Goal: Transaction & Acquisition: Purchase product/service

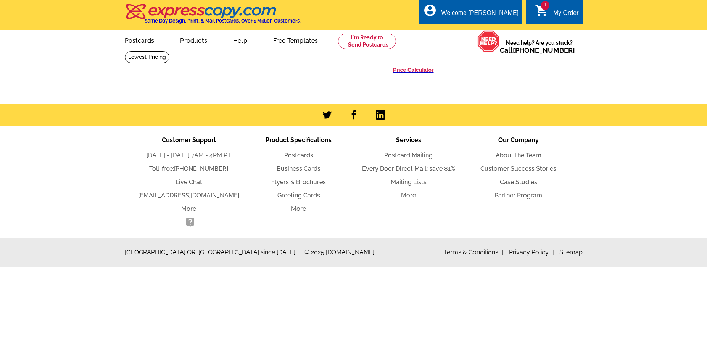
click at [542, 11] on icon "shopping_cart" at bounding box center [542, 10] width 14 height 14
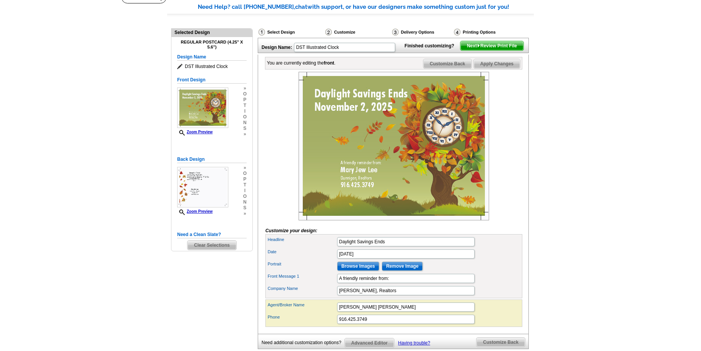
scroll to position [39, 0]
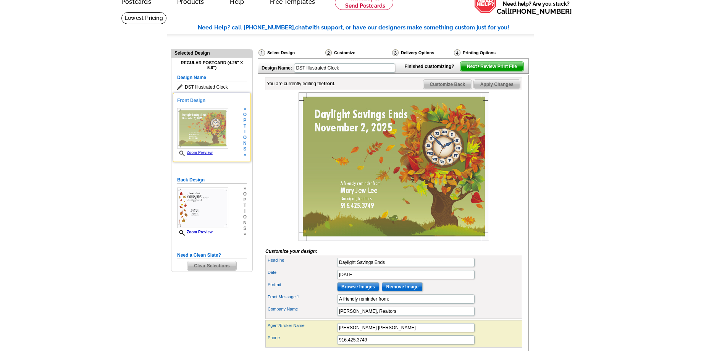
click at [247, 142] on div "Front Design Zoom Preview » o p t i o n s » Change Your Design Edit Design Copy…" at bounding box center [212, 127] width 78 height 69
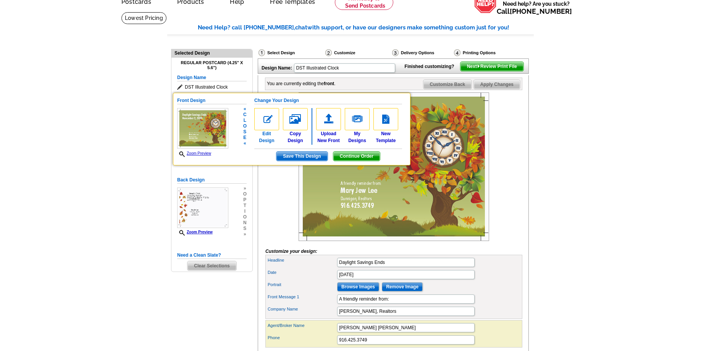
click at [276, 125] on img at bounding box center [266, 119] width 25 height 22
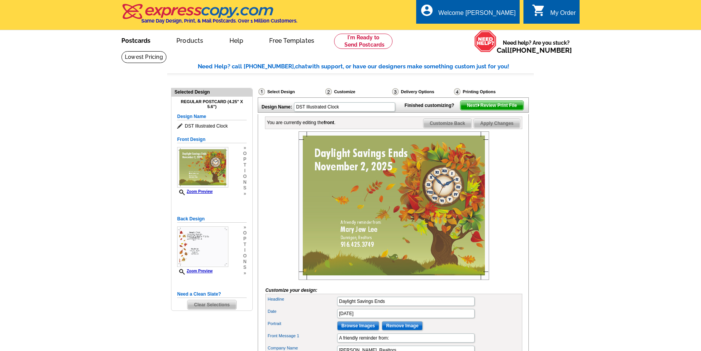
click at [145, 41] on link "Postcards" at bounding box center [135, 40] width 53 height 18
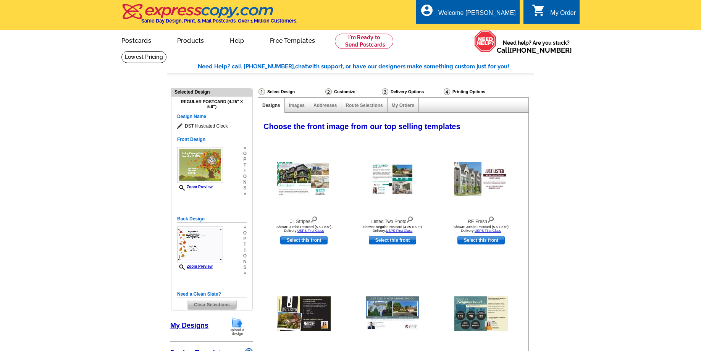
select select "1"
select select "785"
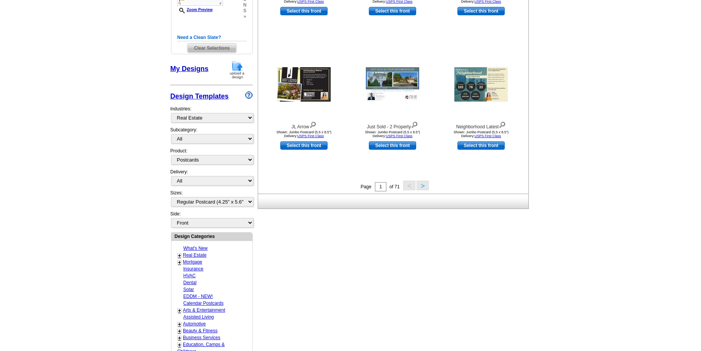
scroll to position [272, 0]
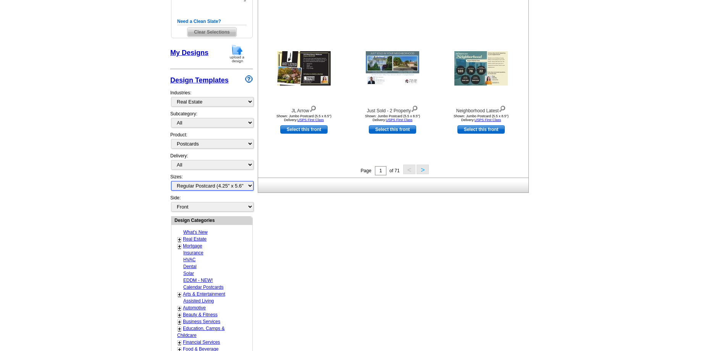
click at [171, 181] on select "All Jumbo Postcard (5.5" x 8.5") Regular Postcard (4.25" x 5.6") Panoramic Post…" at bounding box center [212, 186] width 82 height 10
select select "2"
click option "Jumbo Postcard (5.5" x 8.5")" at bounding box center [0, 0] width 0 height 0
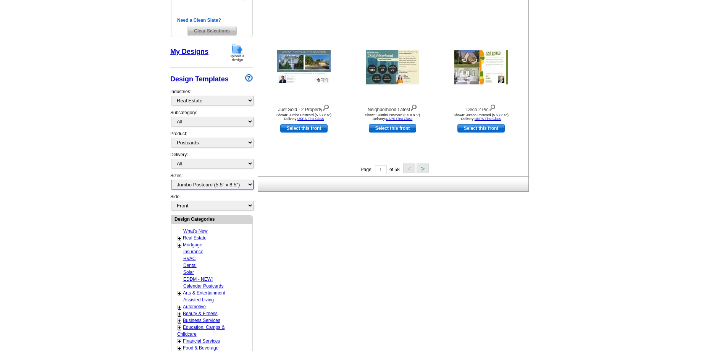
scroll to position [507, 0]
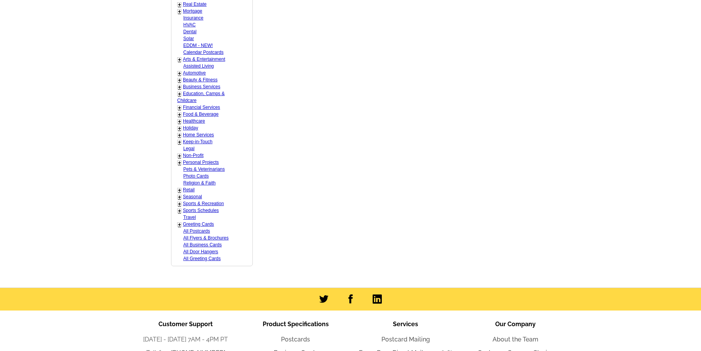
click at [182, 193] on div "+ Seasonal - Graduation - Back to School - Fall - Winter - Spring - Summer" at bounding box center [204, 196] width 59 height 7
click at [189, 195] on link "Seasonal" at bounding box center [192, 196] width 19 height 5
select select "816"
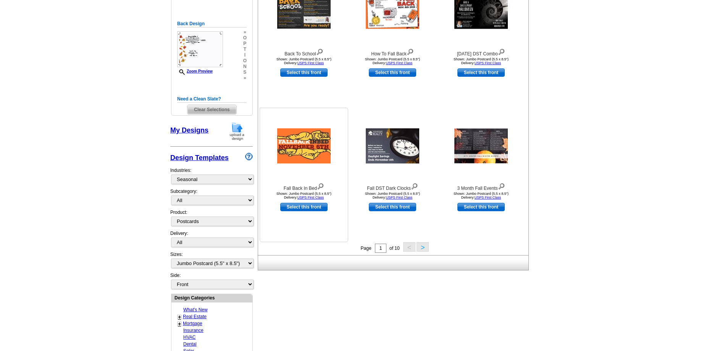
scroll to position [196, 0]
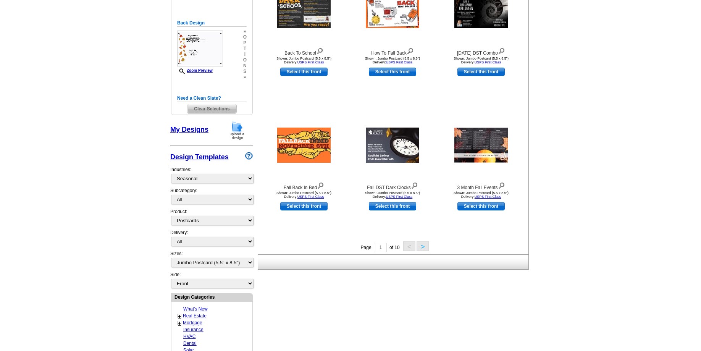
click at [422, 248] on button ">" at bounding box center [422, 246] width 12 height 10
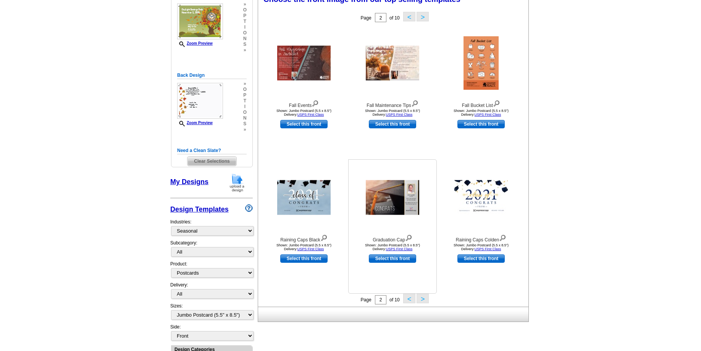
scroll to position [157, 0]
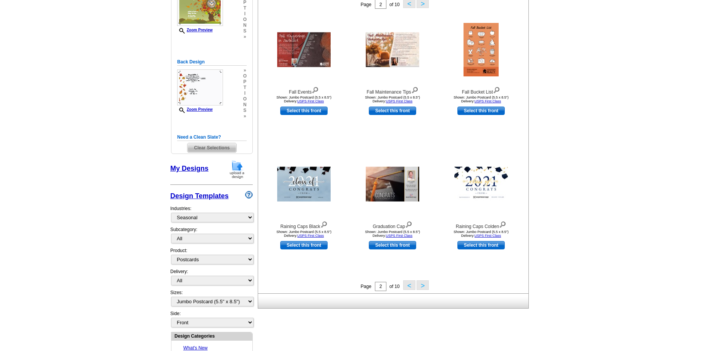
click at [421, 288] on button ">" at bounding box center [422, 285] width 12 height 10
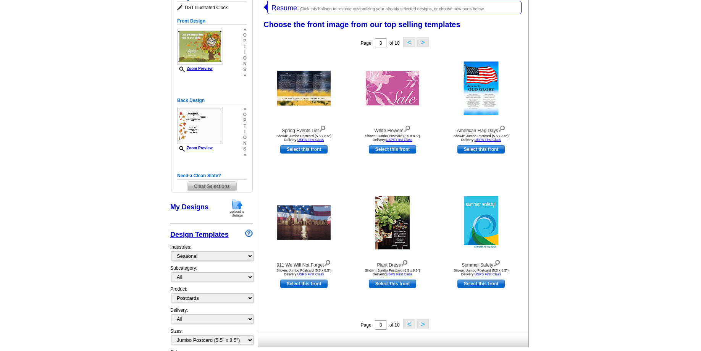
scroll to position [118, 0]
click at [409, 327] on button "<" at bounding box center [409, 324] width 12 height 10
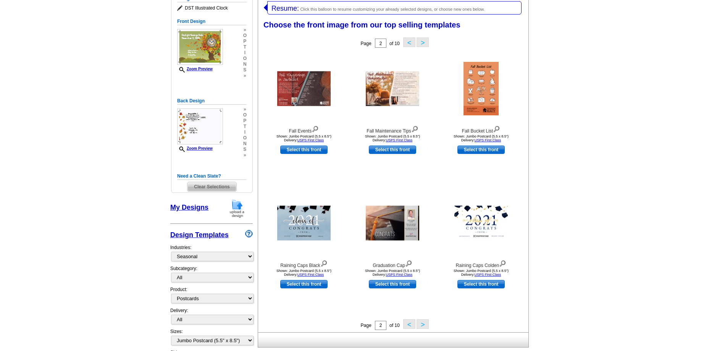
click at [409, 326] on button "<" at bounding box center [409, 324] width 12 height 10
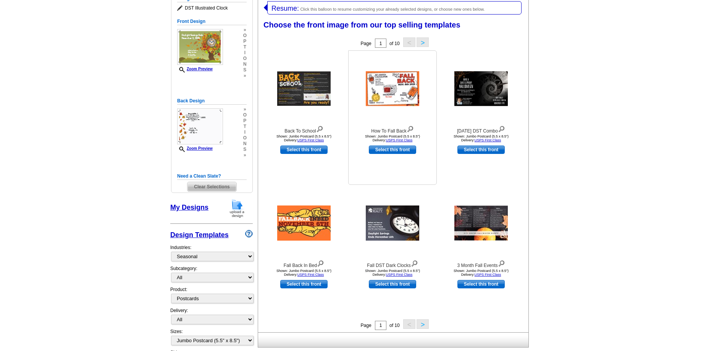
click at [388, 103] on img at bounding box center [392, 88] width 53 height 35
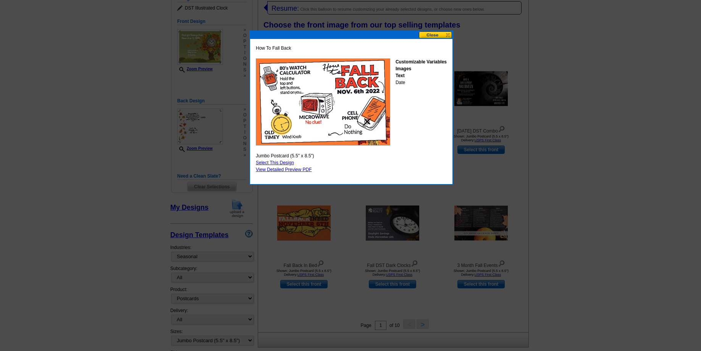
click at [448, 34] on button at bounding box center [436, 34] width 34 height 7
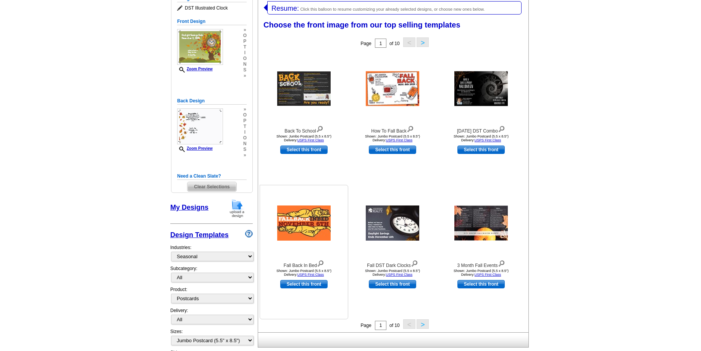
click at [307, 228] on img at bounding box center [303, 222] width 53 height 35
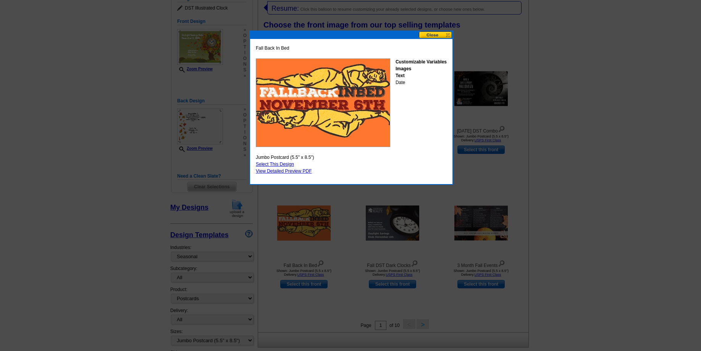
click at [383, 234] on div at bounding box center [350, 116] width 701 height 469
click at [391, 230] on div at bounding box center [350, 116] width 701 height 469
click at [431, 33] on button at bounding box center [436, 34] width 34 height 7
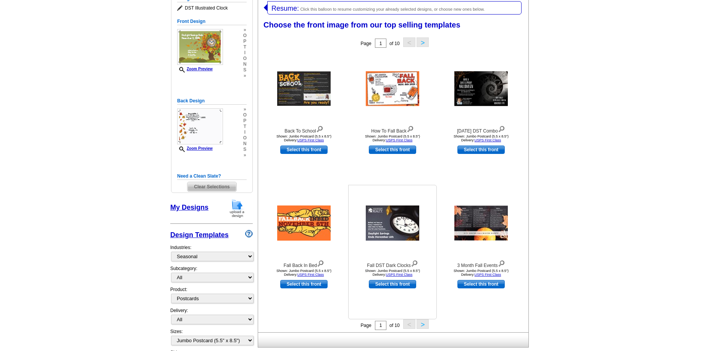
click at [397, 218] on img at bounding box center [392, 222] width 53 height 35
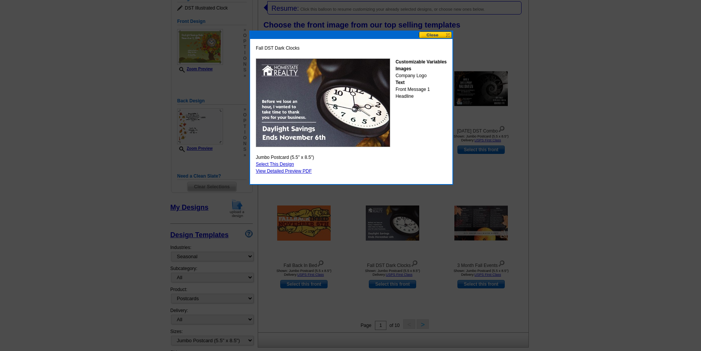
click at [288, 165] on link "Select This Design" at bounding box center [275, 163] width 38 height 5
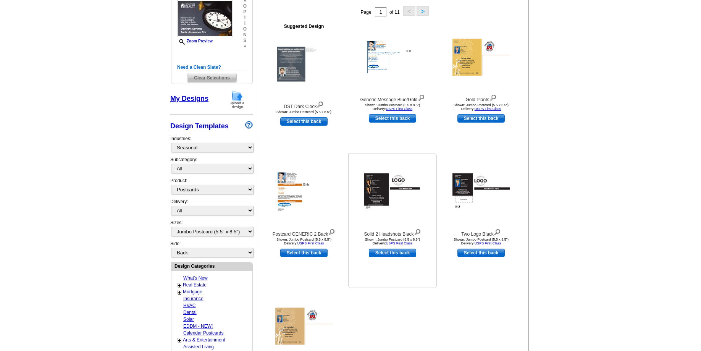
scroll to position [78, 0]
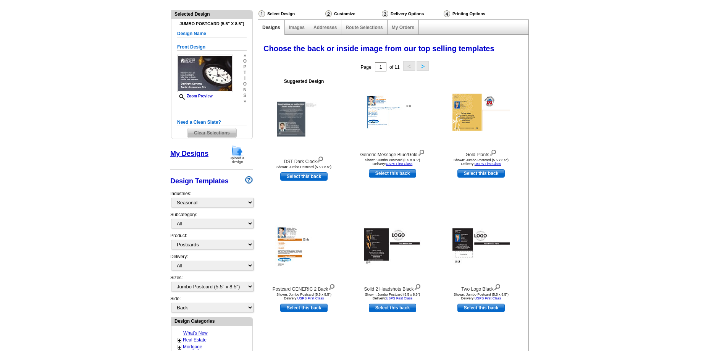
click at [423, 68] on button ">" at bounding box center [422, 66] width 12 height 10
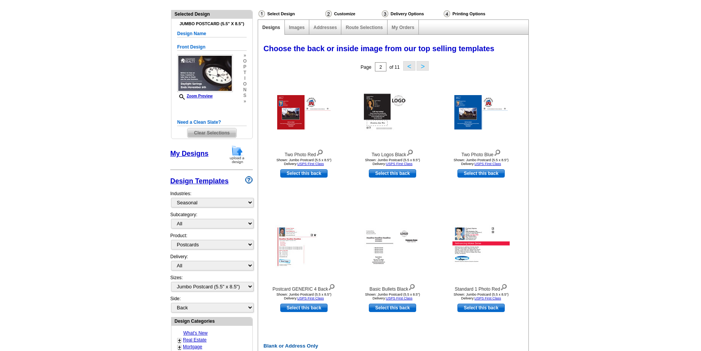
click at [423, 68] on button ">" at bounding box center [422, 66] width 12 height 10
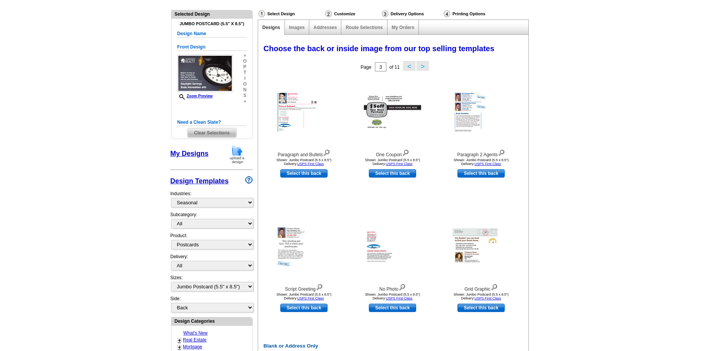
click at [423, 68] on button ">" at bounding box center [422, 66] width 12 height 10
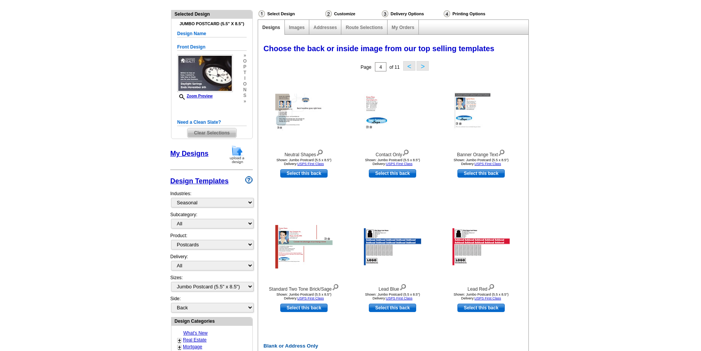
click at [423, 68] on button ">" at bounding box center [422, 66] width 12 height 10
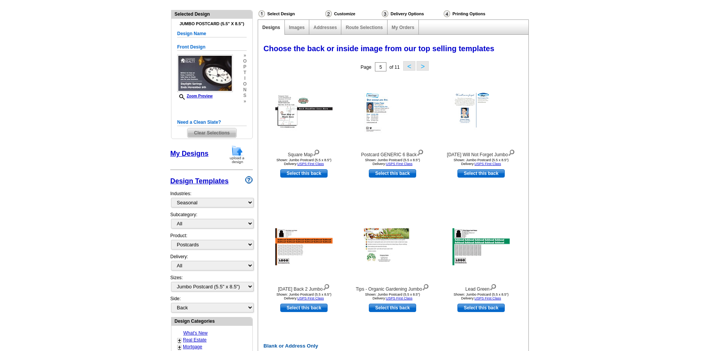
click at [423, 68] on button ">" at bounding box center [422, 66] width 12 height 10
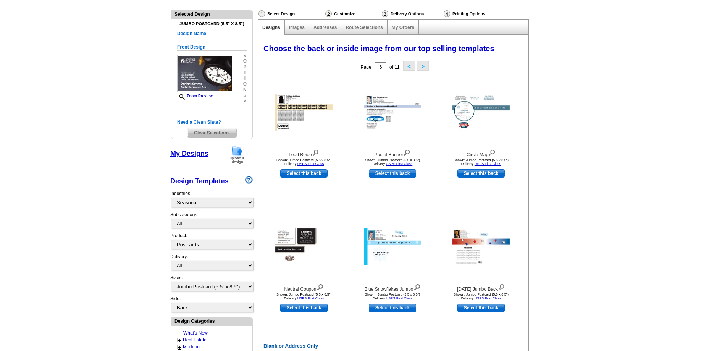
click at [427, 70] on button ">" at bounding box center [422, 66] width 12 height 10
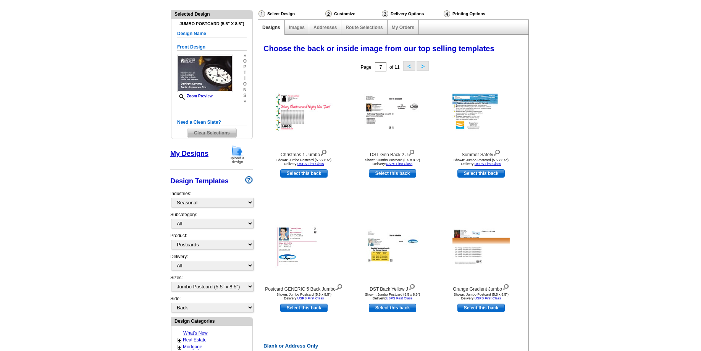
click at [427, 70] on button ">" at bounding box center [422, 66] width 12 height 10
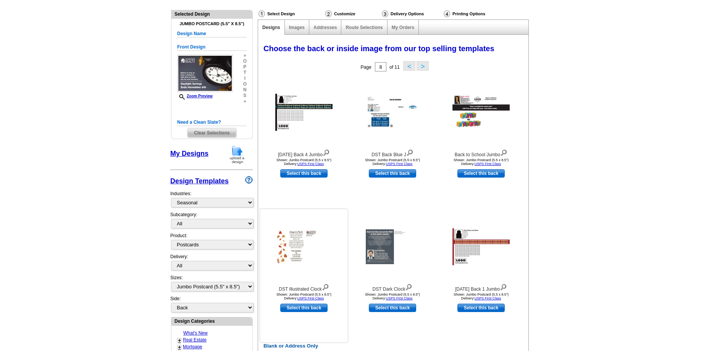
click at [303, 246] on img at bounding box center [303, 246] width 53 height 35
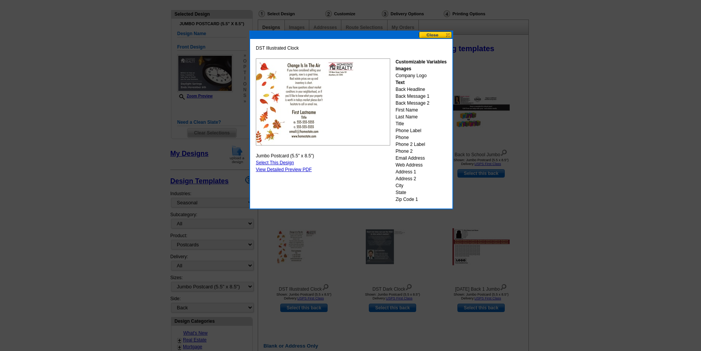
click at [287, 163] on link "Select This Design" at bounding box center [275, 162] width 38 height 5
select select "front"
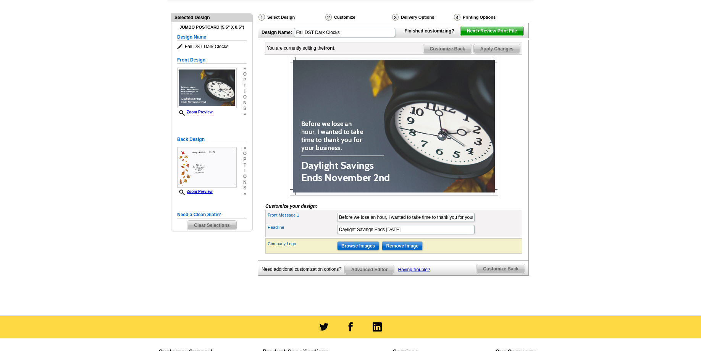
scroll to position [117, 0]
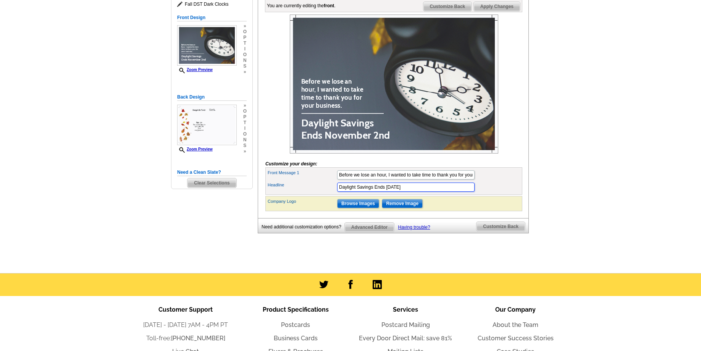
click at [429, 192] on input "Daylight Savings Ends November 2nd" at bounding box center [405, 186] width 137 height 9
click at [404, 208] on input "Remove Image" at bounding box center [402, 203] width 41 height 9
click at [360, 208] on input "Browse Images" at bounding box center [358, 203] width 42 height 9
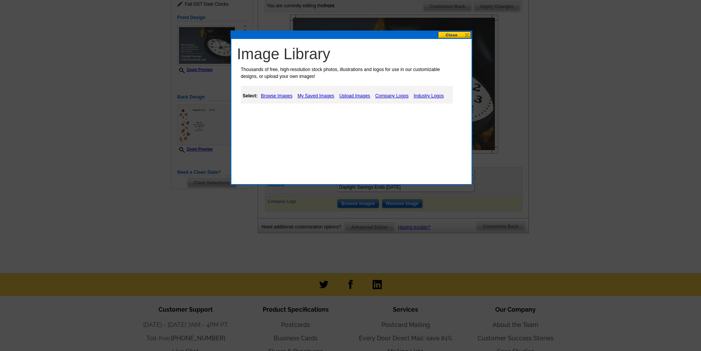
click at [267, 94] on link "Browse Images" at bounding box center [276, 95] width 35 height 9
click at [314, 94] on link "My Saved Images" at bounding box center [316, 95] width 40 height 9
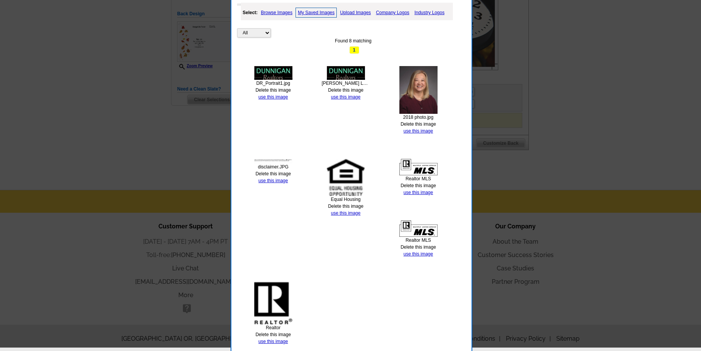
scroll to position [197, 0]
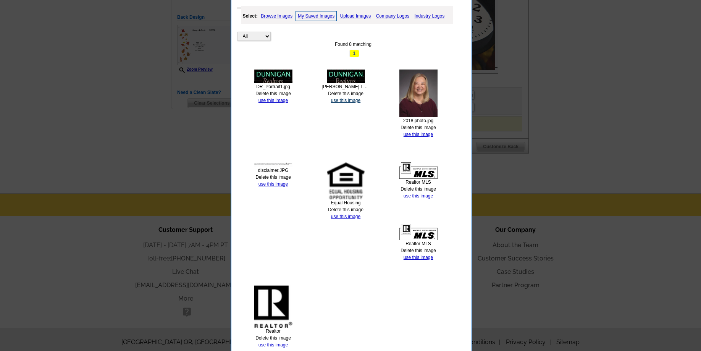
click at [343, 100] on link "use this image" at bounding box center [345, 100] width 29 height 5
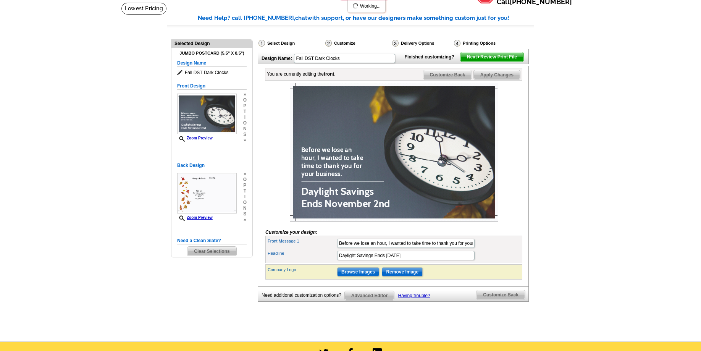
scroll to position [117, 0]
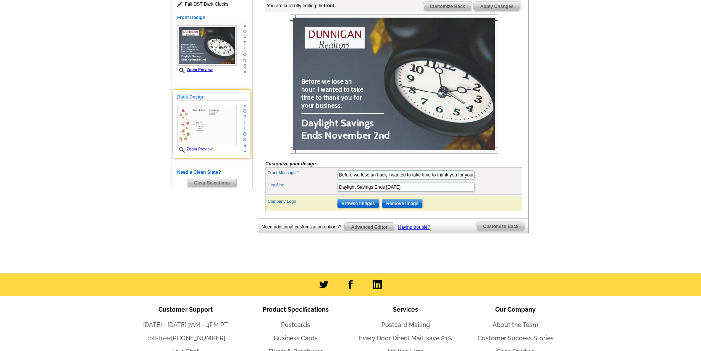
click at [214, 131] on img at bounding box center [207, 125] width 60 height 40
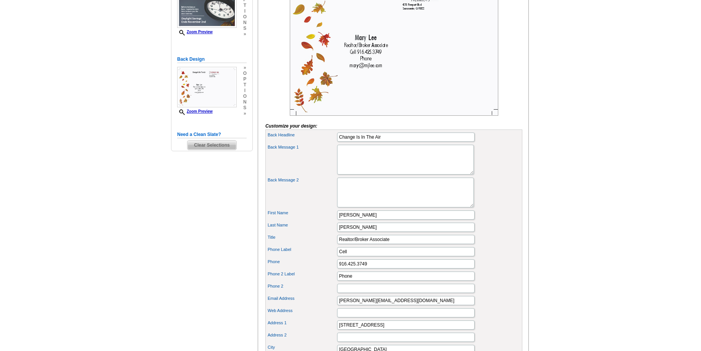
scroll to position [195, 0]
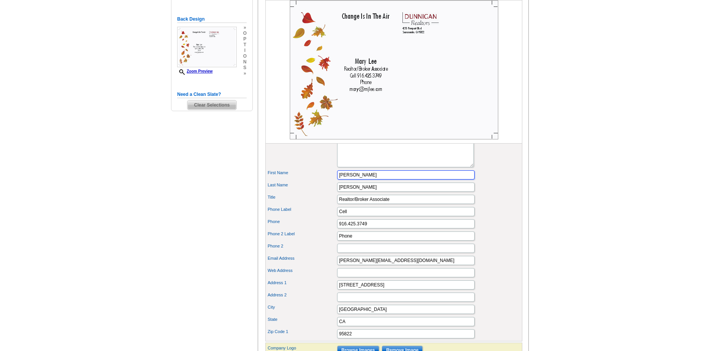
click at [368, 179] on input "[PERSON_NAME]" at bounding box center [405, 174] width 137 height 9
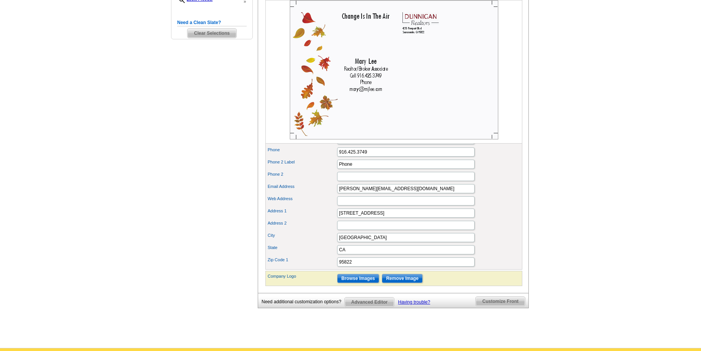
scroll to position [272, 0]
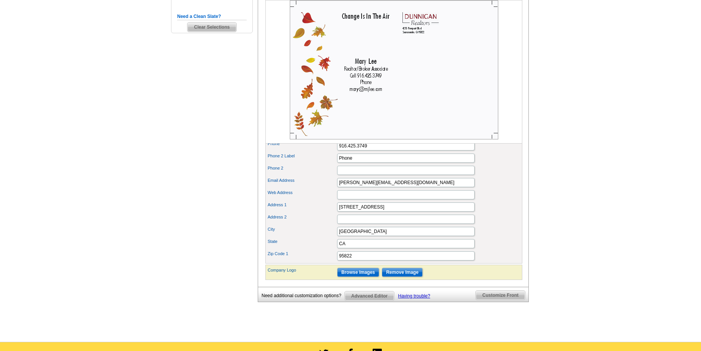
type input "[PERSON_NAME][DEMOGRAPHIC_DATA]"
click at [362, 277] on input "Browse Images" at bounding box center [358, 272] width 42 height 9
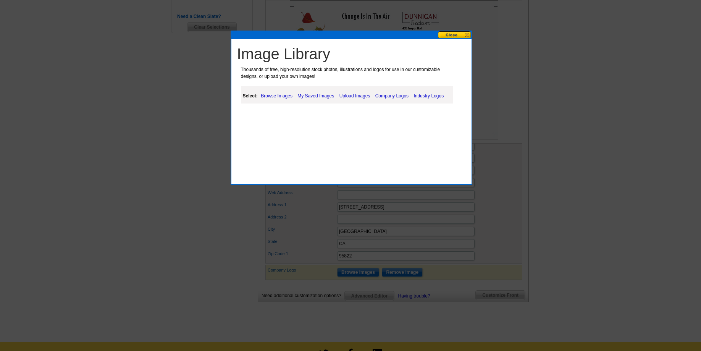
click at [303, 97] on link "My Saved Images" at bounding box center [315, 95] width 40 height 9
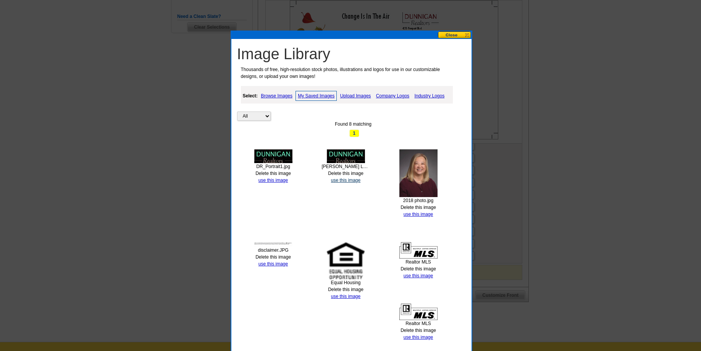
click at [343, 181] on link "use this image" at bounding box center [345, 179] width 29 height 5
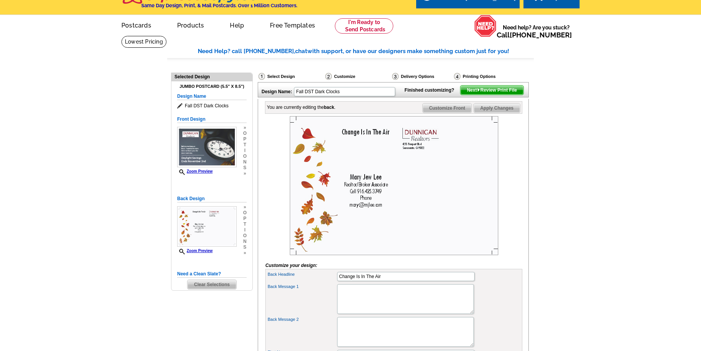
scroll to position [0, 0]
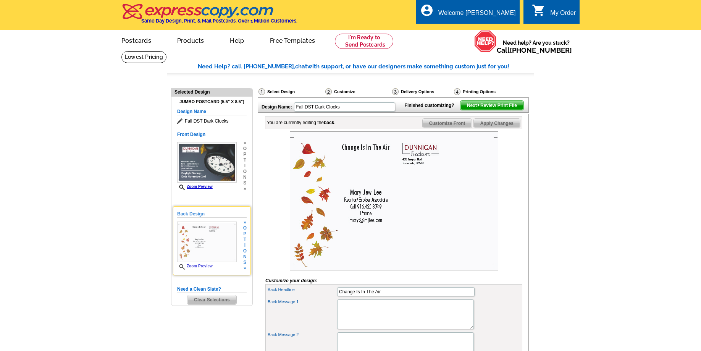
click at [211, 228] on img at bounding box center [207, 241] width 60 height 40
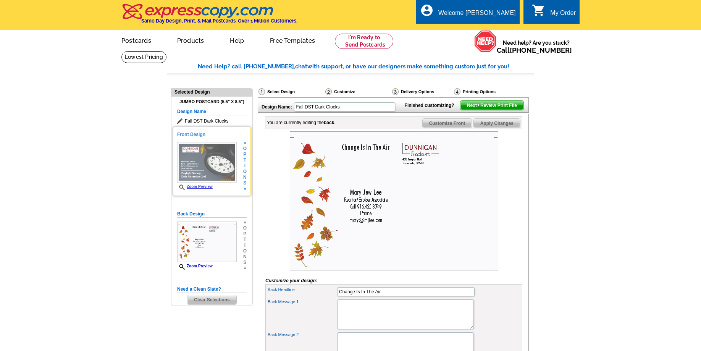
click at [212, 161] on img at bounding box center [207, 162] width 60 height 40
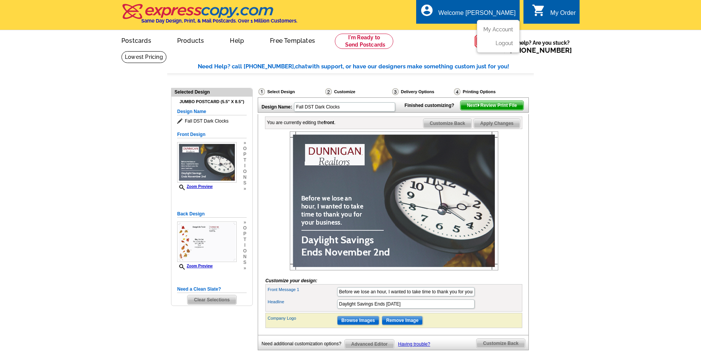
click at [482, 27] on li "My Account" at bounding box center [497, 31] width 41 height 10
click at [485, 32] on link "My Account" at bounding box center [496, 29] width 33 height 7
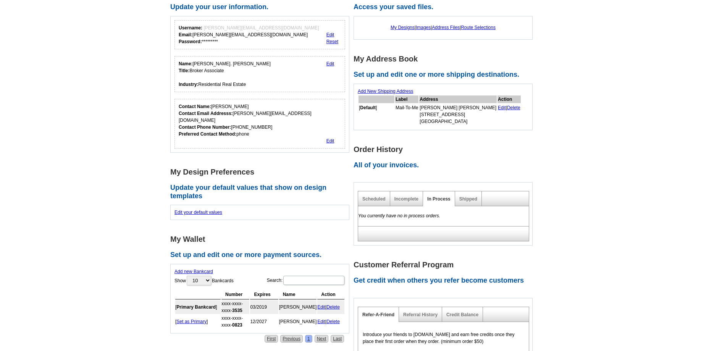
scroll to position [78, 0]
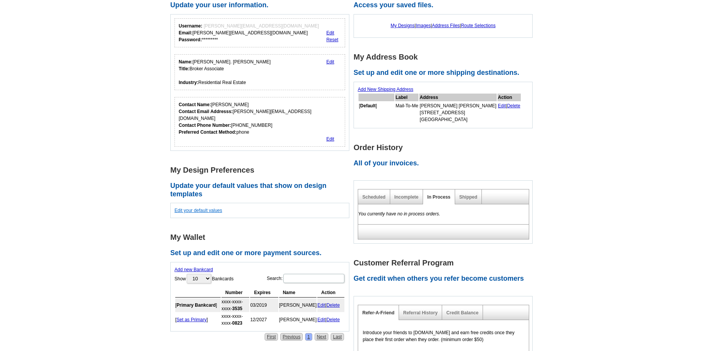
click at [189, 208] on link "Edit your default values" at bounding box center [198, 210] width 48 height 5
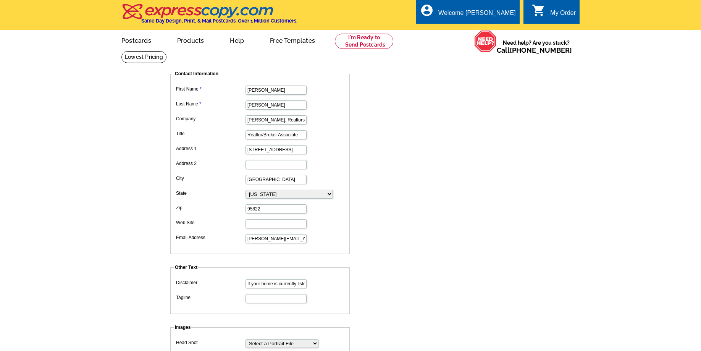
click at [276, 85] on dd "[PERSON_NAME]" at bounding box center [260, 90] width 172 height 12
click at [274, 93] on input "[PERSON_NAME]" at bounding box center [275, 89] width 61 height 9
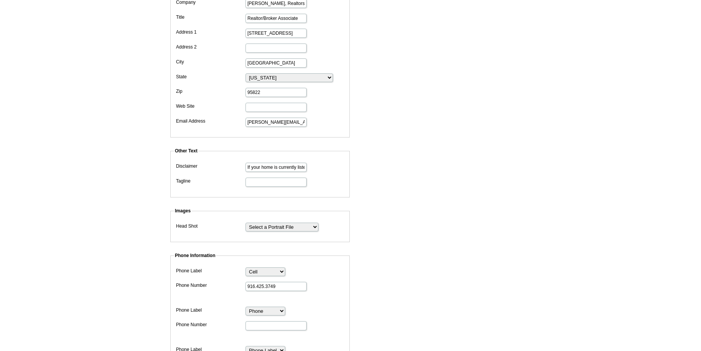
scroll to position [117, 0]
type input "[PERSON_NAME][DEMOGRAPHIC_DATA]"
click at [245, 222] on select "Select a Portrait File Realtor MLS Realtor Realtor MLS Equal Housing disclaimer…" at bounding box center [281, 226] width 73 height 9
select select "2060393"
click option "Dunnigan Logo.jpg" at bounding box center [0, 0] width 0 height 0
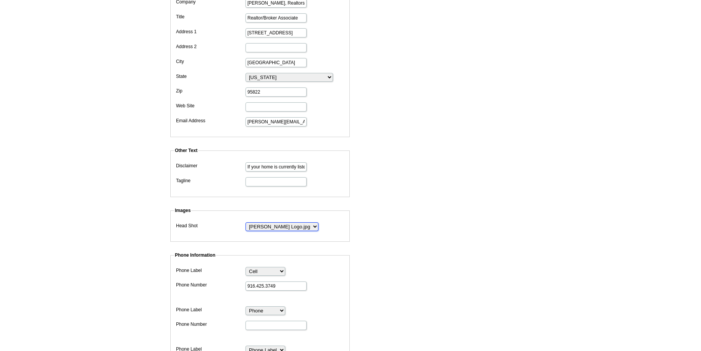
click at [245, 222] on select "Select a Portrait File Realtor MLS Realtor Realtor MLS Equal Housing disclaimer…" at bounding box center [281, 226] width 73 height 9
click at [329, 228] on dd "Select a Portrait File Realtor MLS Realtor Realtor MLS Equal Housing disclaimer…" at bounding box center [260, 225] width 172 height 11
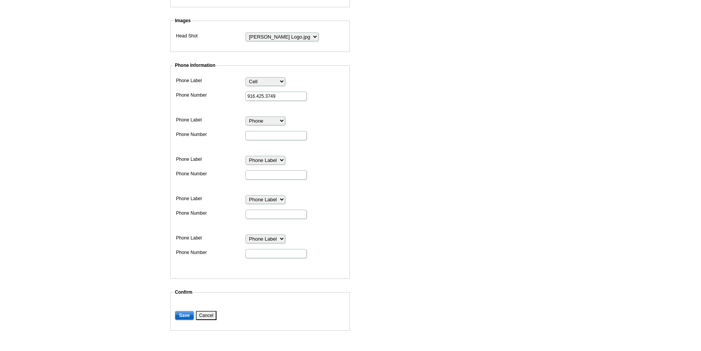
scroll to position [311, 0]
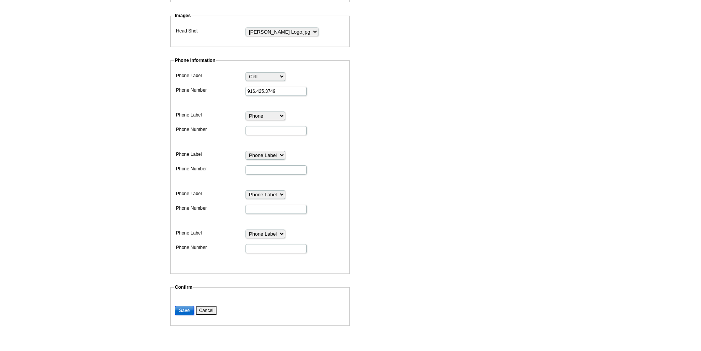
click at [182, 310] on input "Save" at bounding box center [184, 310] width 19 height 9
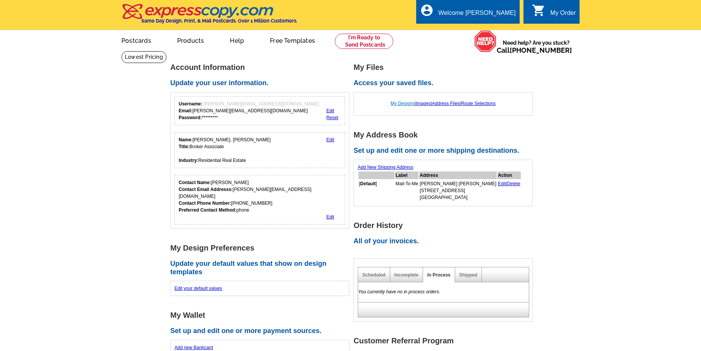
click at [400, 104] on link "My Designs" at bounding box center [402, 103] width 24 height 5
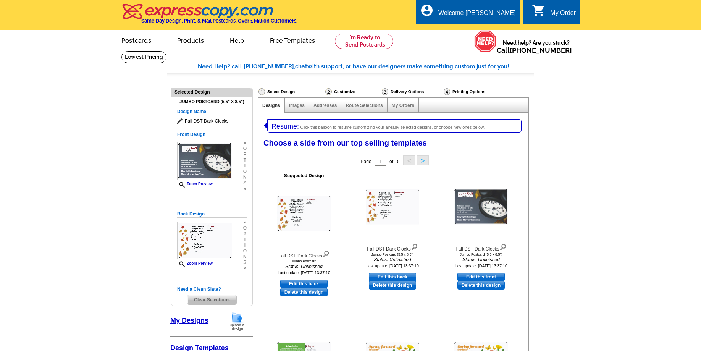
select select "1"
select select "2"
click at [142, 40] on link "Postcards" at bounding box center [135, 40] width 53 height 18
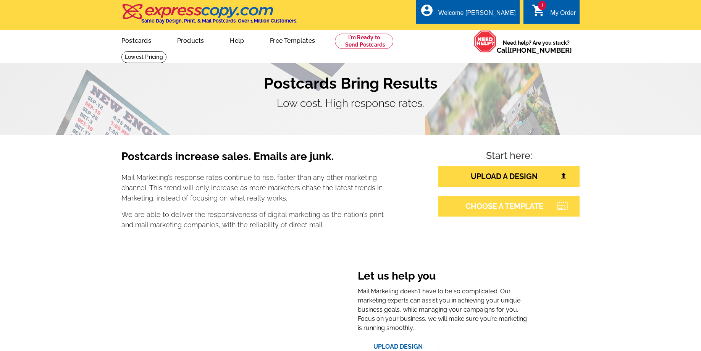
click at [470, 212] on link "CHOOSE A TEMPLATE" at bounding box center [508, 206] width 141 height 21
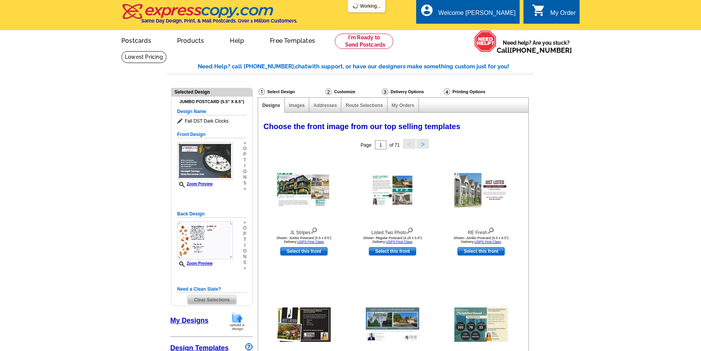
select select "785"
select select "1"
select select "2"
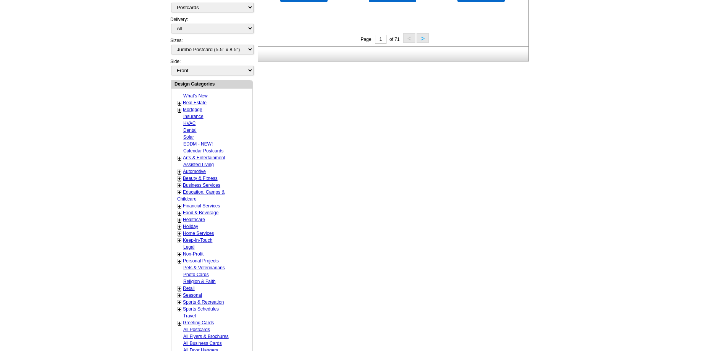
scroll to position [428, 0]
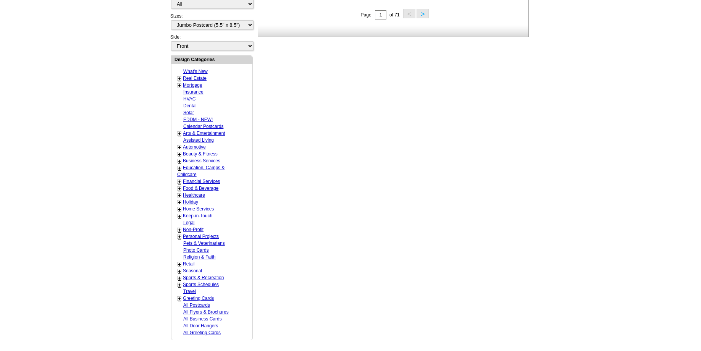
click at [195, 269] on link "Seasonal" at bounding box center [192, 270] width 19 height 5
select select "816"
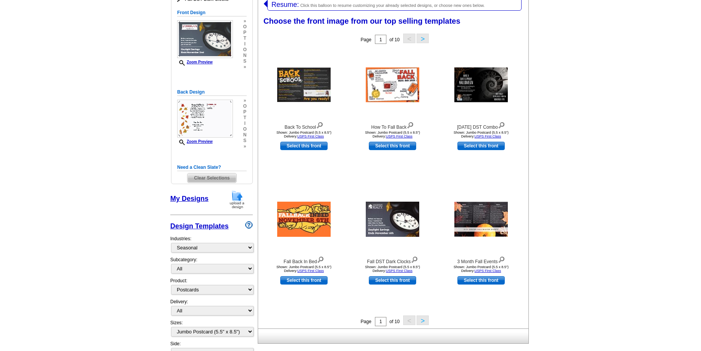
scroll to position [118, 0]
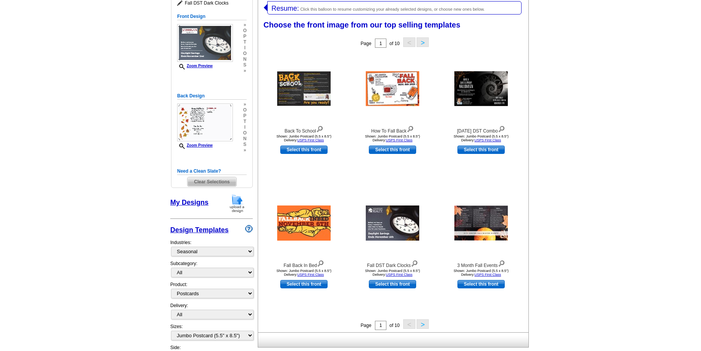
click at [421, 327] on button ">" at bounding box center [422, 324] width 12 height 10
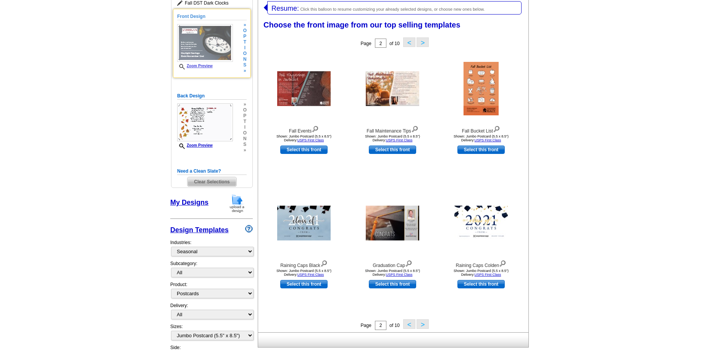
click at [213, 54] on img at bounding box center [205, 43] width 56 height 38
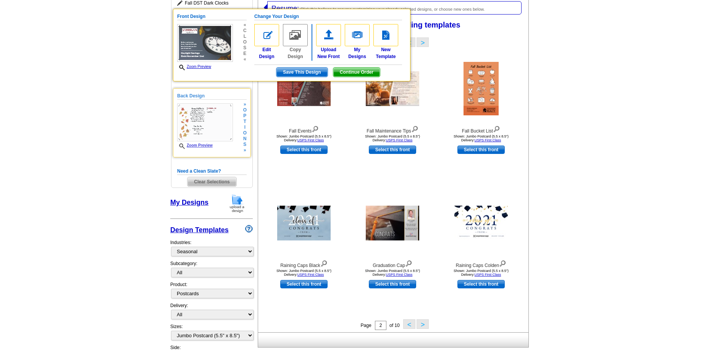
click at [207, 129] on img at bounding box center [205, 122] width 56 height 38
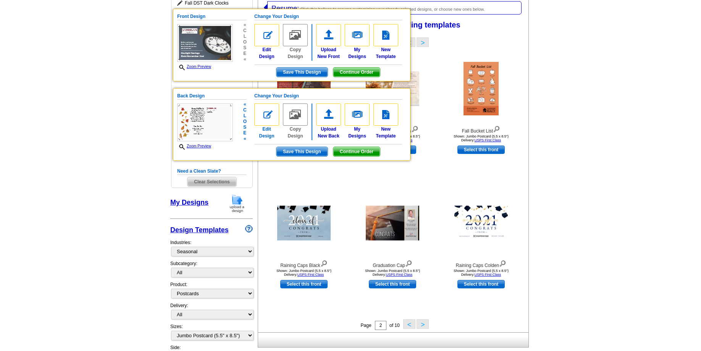
click at [260, 116] on img at bounding box center [266, 114] width 25 height 22
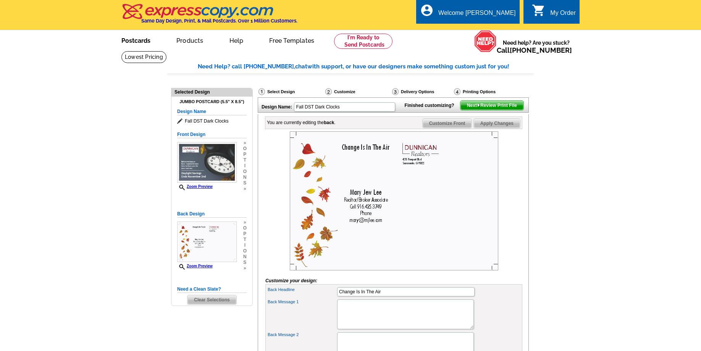
click at [137, 42] on link "Postcards" at bounding box center [135, 40] width 53 height 18
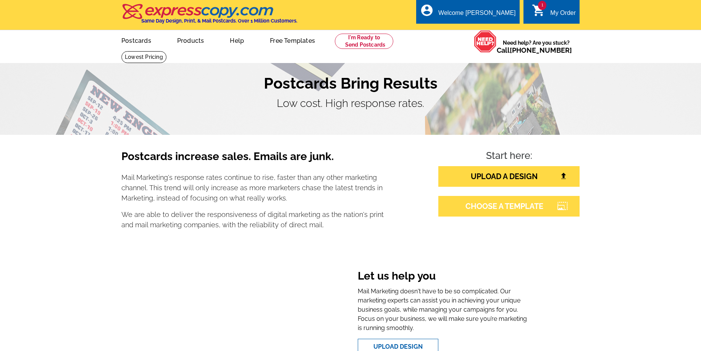
click at [510, 204] on link "CHOOSE A TEMPLATE" at bounding box center [508, 206] width 141 height 21
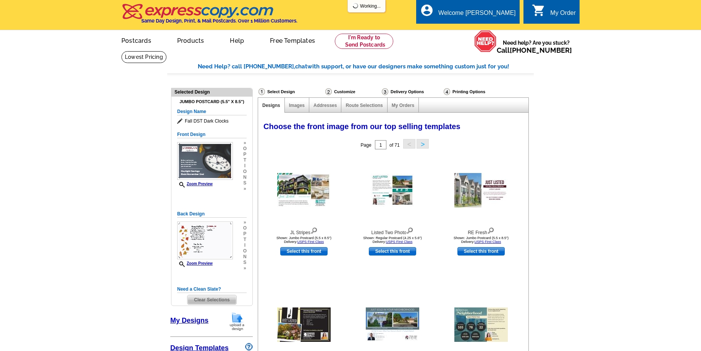
select select "785"
select select "1"
select select "2"
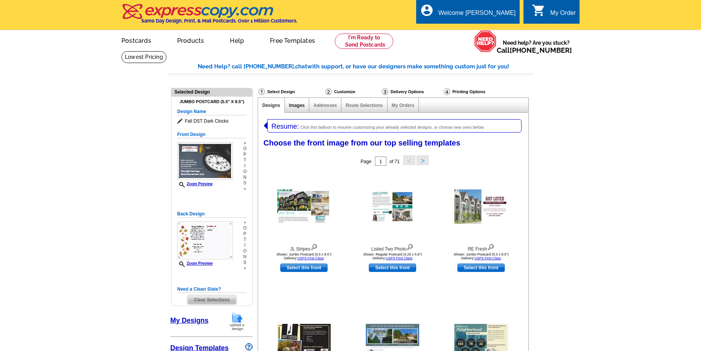
click at [298, 107] on link "Images" at bounding box center [297, 105] width 16 height 5
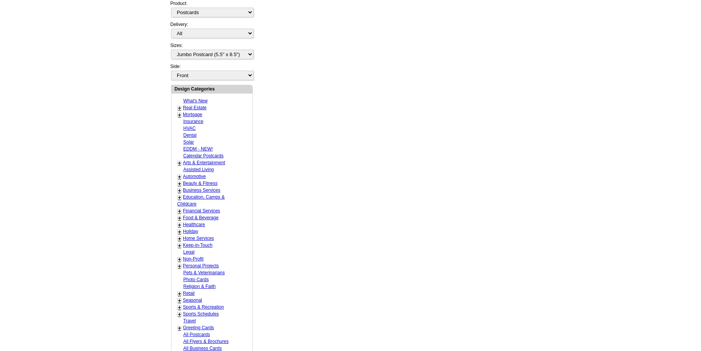
scroll to position [506, 0]
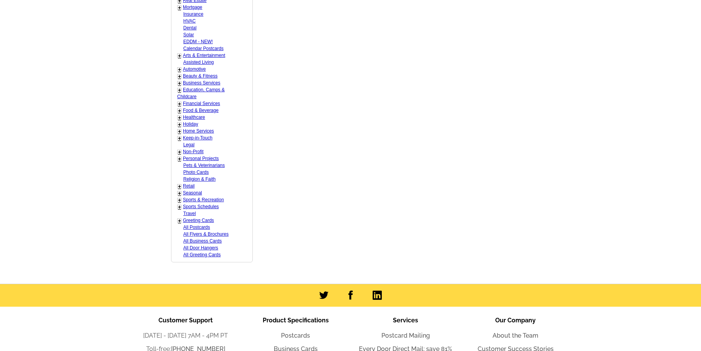
click at [188, 191] on link "Seasonal" at bounding box center [192, 192] width 19 height 5
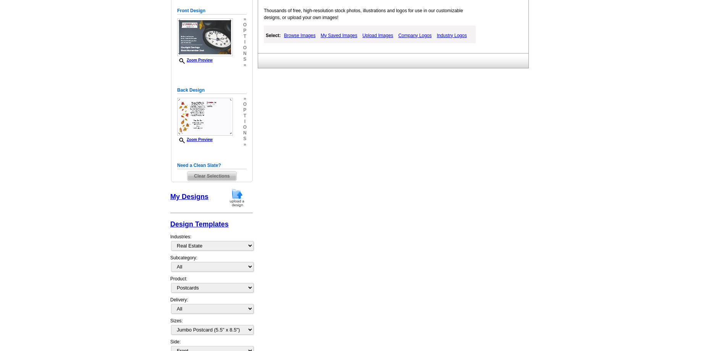
scroll to position [78, 0]
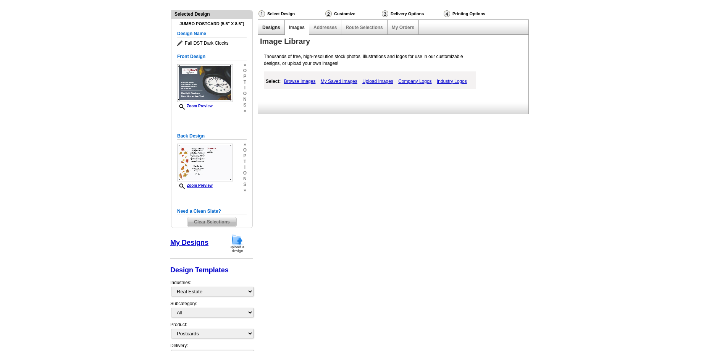
click at [272, 29] on link "Designs" at bounding box center [271, 27] width 18 height 5
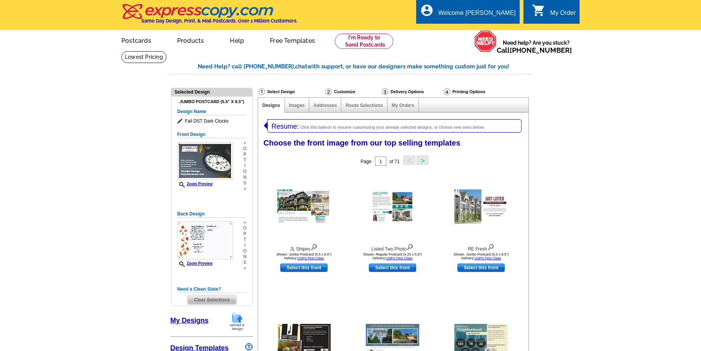
select select "785"
select select "1"
select select "2"
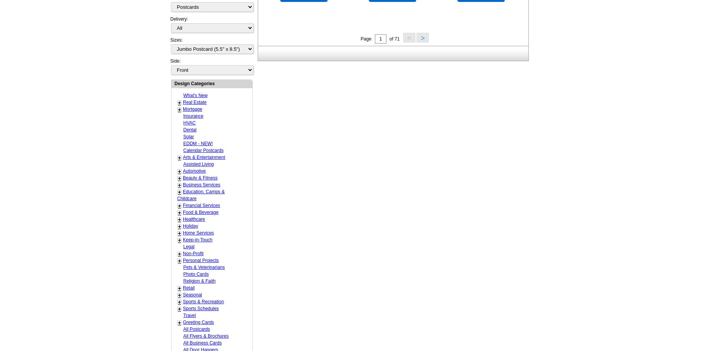
scroll to position [428, 0]
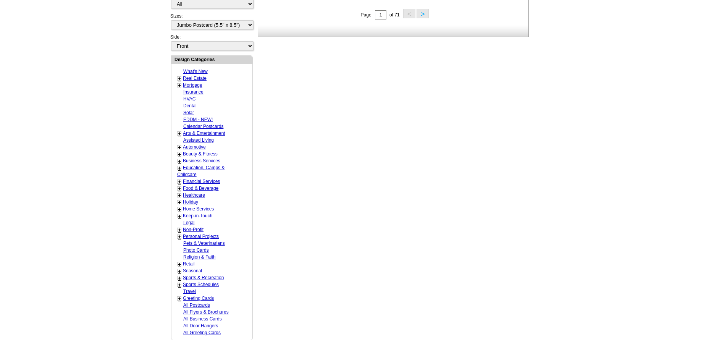
click at [198, 268] on link "Seasonal" at bounding box center [192, 270] width 19 height 5
select select "816"
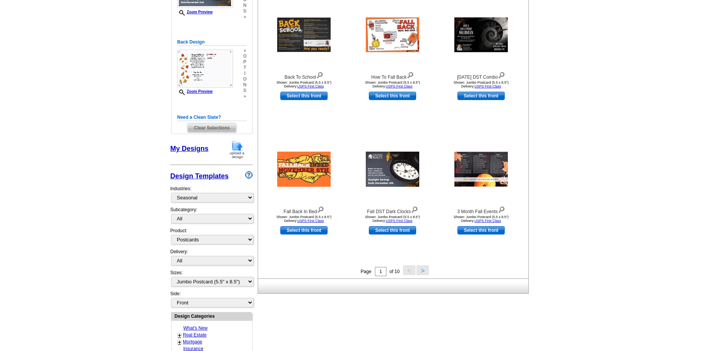
scroll to position [196, 0]
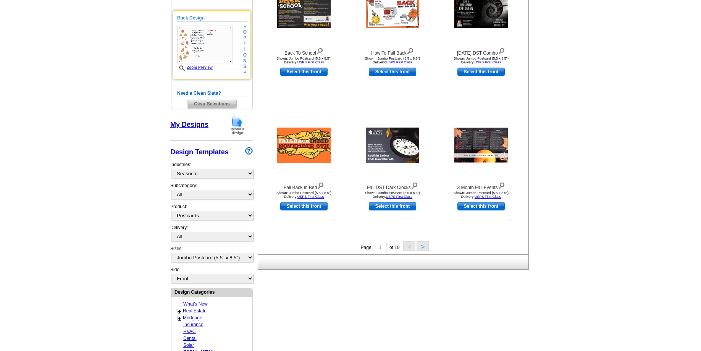
click at [214, 52] on img at bounding box center [205, 45] width 56 height 38
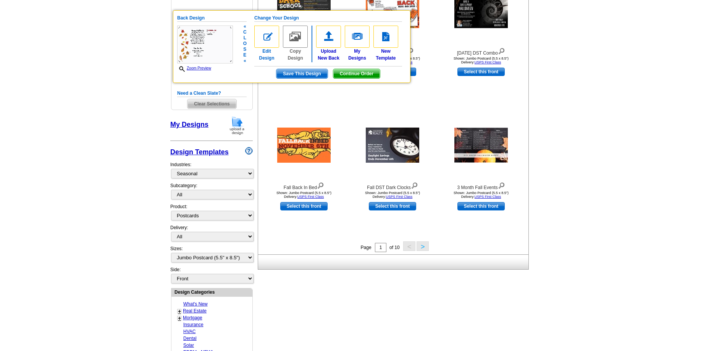
click at [273, 39] on img at bounding box center [266, 37] width 25 height 22
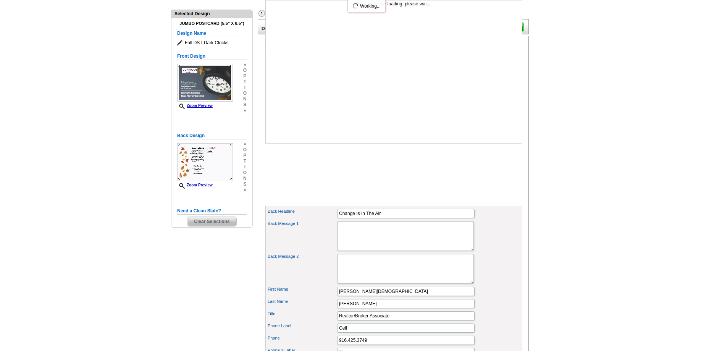
scroll to position [39, 0]
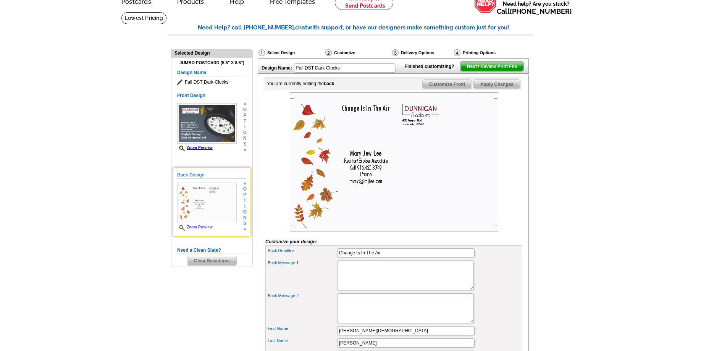
click at [246, 206] on span "i" at bounding box center [244, 206] width 3 height 6
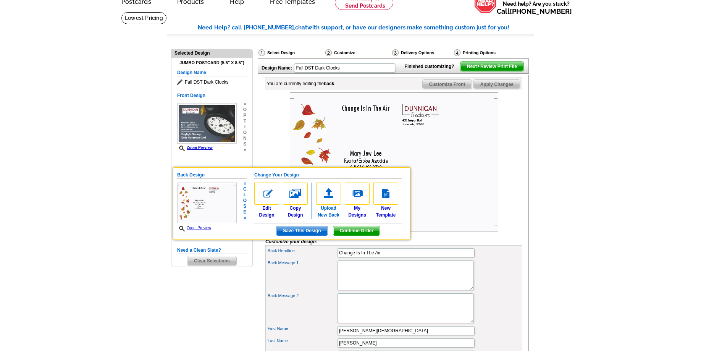
click at [324, 197] on img at bounding box center [328, 193] width 25 height 22
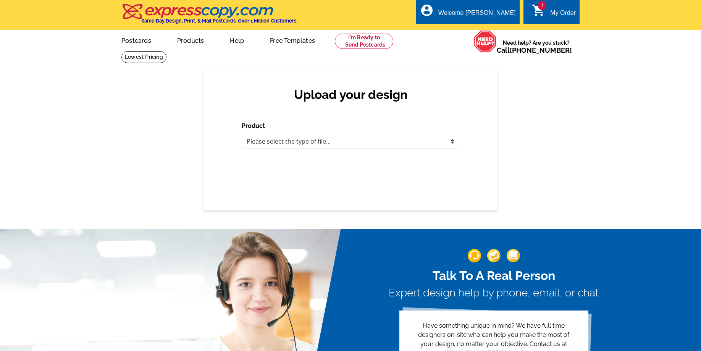
click at [242, 134] on select "Please select the type of file... Postcards Business Cards Letters and flyers G…" at bounding box center [351, 141] width 218 height 15
select select "1"
click option "Postcards" at bounding box center [0, 0] width 0 height 0
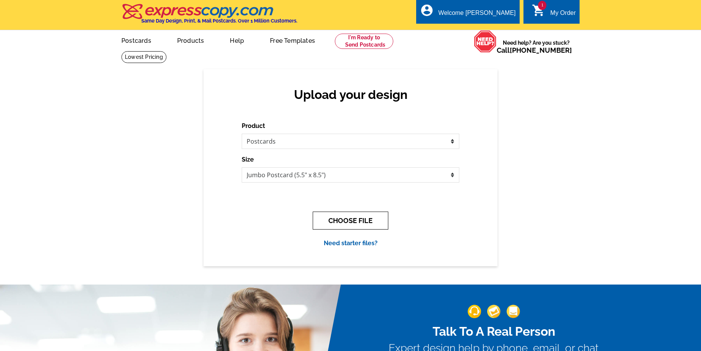
click at [367, 220] on button "CHOOSE FILE" at bounding box center [351, 220] width 76 height 18
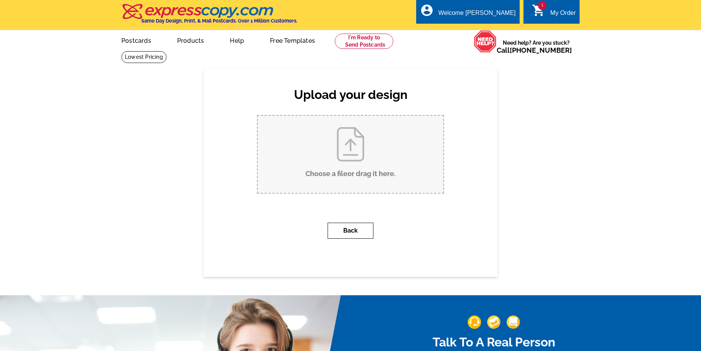
click at [367, 230] on button "Back" at bounding box center [350, 230] width 46 height 16
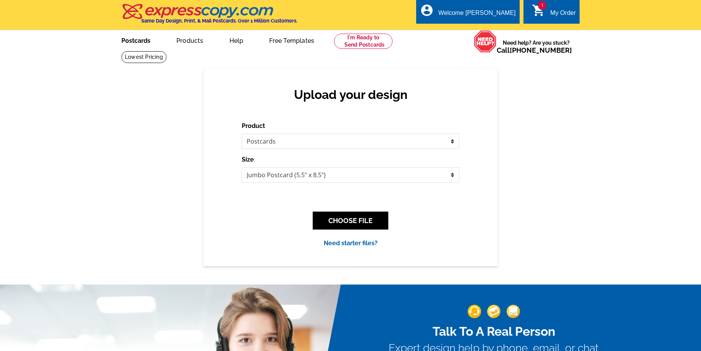
click at [123, 42] on link "Postcards" at bounding box center [135, 40] width 53 height 18
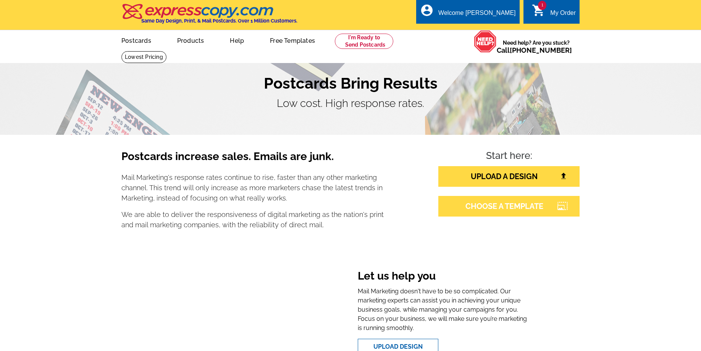
click at [461, 210] on link "CHOOSE A TEMPLATE" at bounding box center [508, 206] width 141 height 21
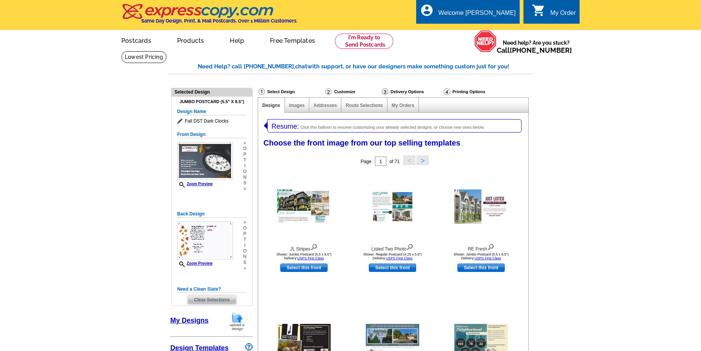
select select "785"
select select "1"
select select "2"
click at [244, 255] on span "n" at bounding box center [244, 257] width 3 height 6
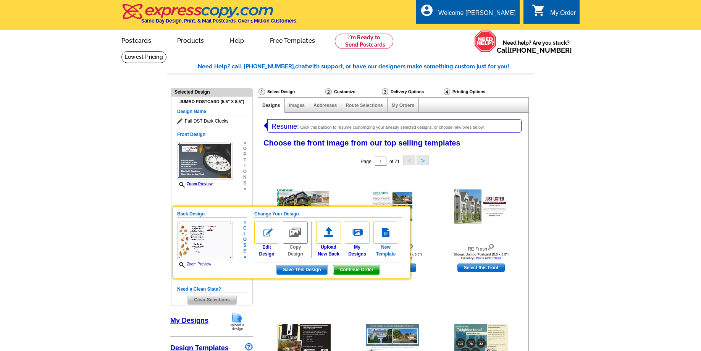
click at [380, 234] on img at bounding box center [385, 232] width 25 height 22
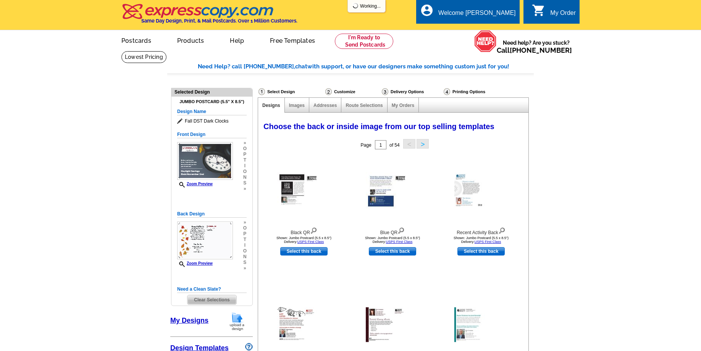
select select "785"
select select "1"
select select "2"
select select "back"
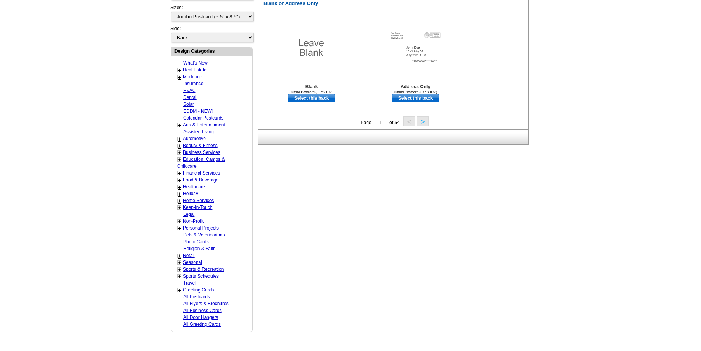
scroll to position [506, 0]
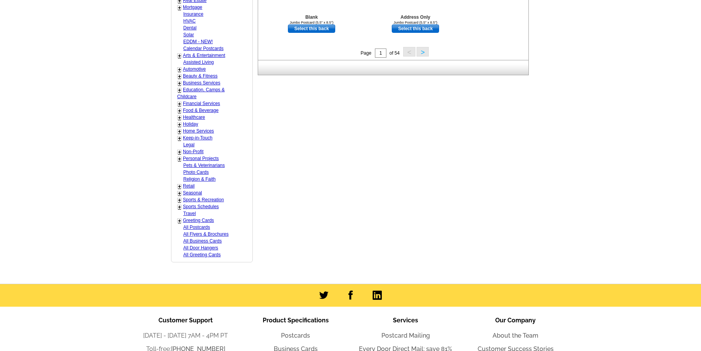
click at [193, 192] on link "Seasonal" at bounding box center [192, 192] width 19 height 5
select select "816"
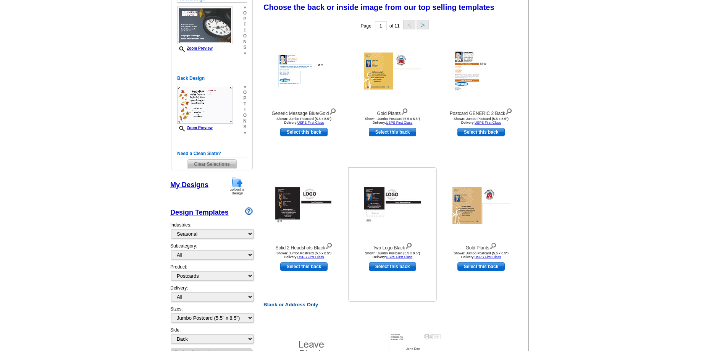
scroll to position [118, 0]
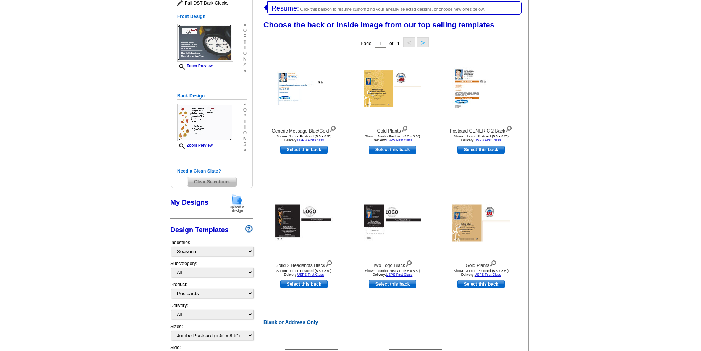
click at [426, 45] on button ">" at bounding box center [422, 42] width 12 height 10
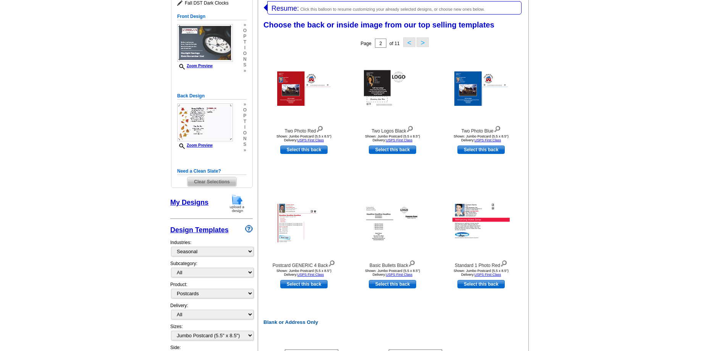
click at [425, 45] on button ">" at bounding box center [422, 42] width 12 height 10
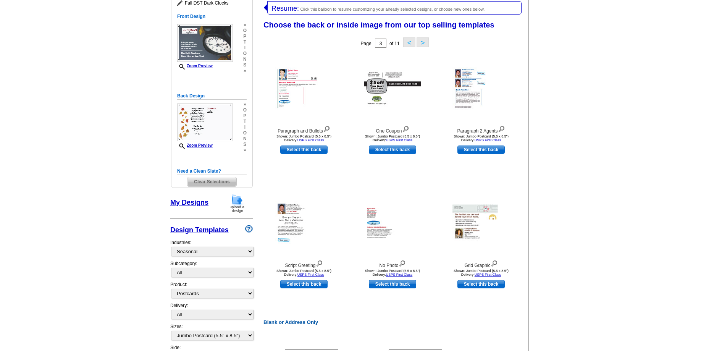
click at [425, 45] on button ">" at bounding box center [422, 42] width 12 height 10
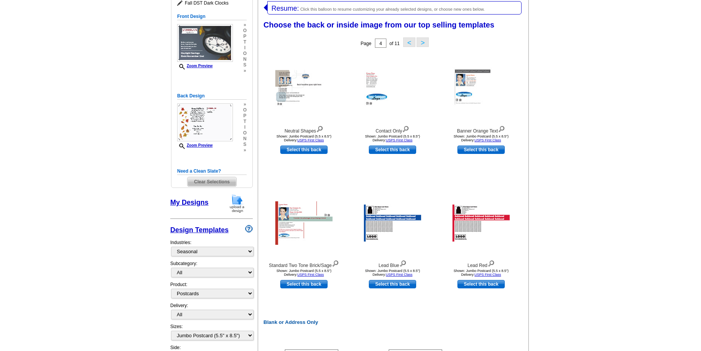
click at [425, 45] on button ">" at bounding box center [422, 42] width 12 height 10
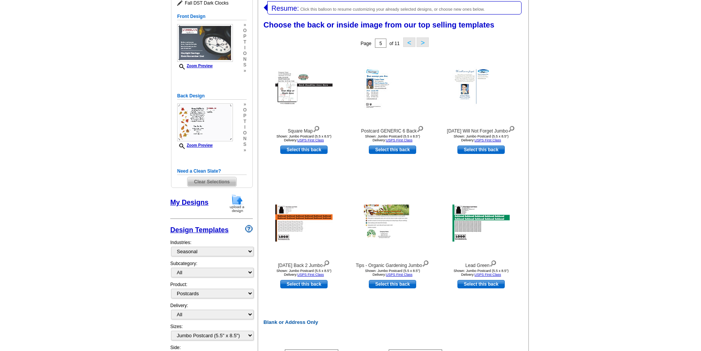
click at [425, 45] on button ">" at bounding box center [422, 42] width 12 height 10
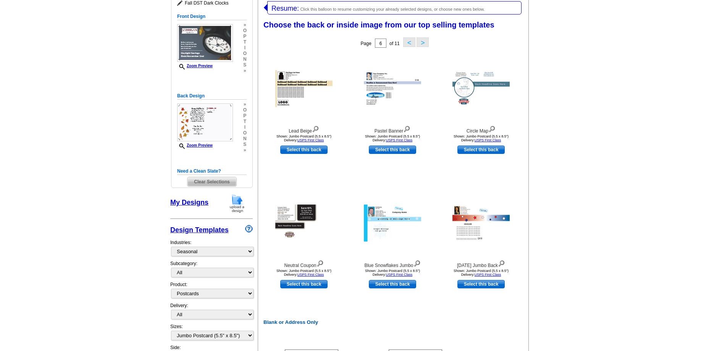
click at [425, 45] on button ">" at bounding box center [422, 42] width 12 height 10
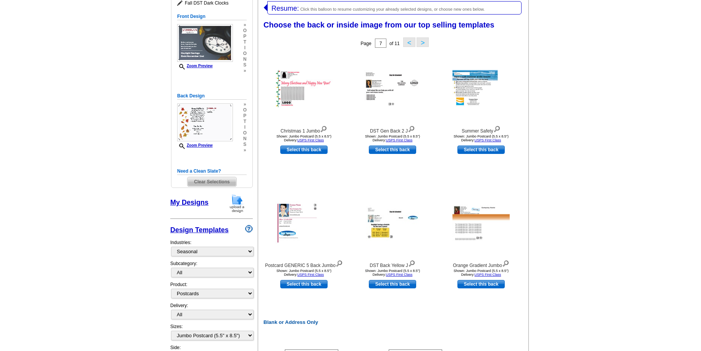
click at [425, 45] on button ">" at bounding box center [422, 42] width 12 height 10
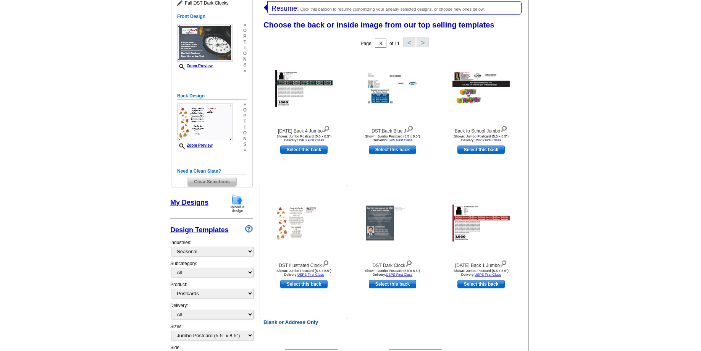
click at [328, 263] on img at bounding box center [325, 262] width 7 height 8
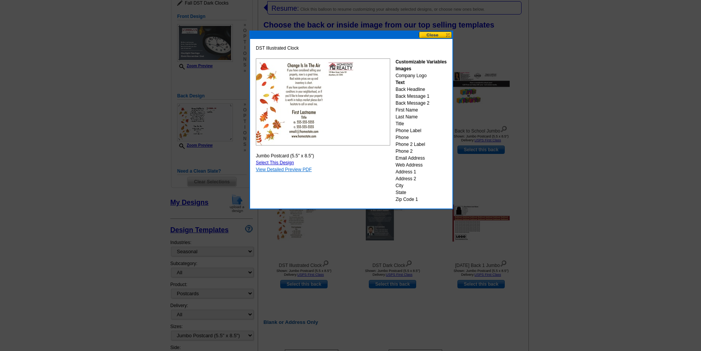
click at [295, 170] on link "View Detailed Preview PDF" at bounding box center [284, 169] width 56 height 5
drag, startPoint x: 385, startPoint y: 27, endPoint x: 422, endPoint y: 2, distance: 44.1
click at [422, 2] on div at bounding box center [350, 116] width 701 height 469
click at [450, 35] on button at bounding box center [436, 34] width 34 height 7
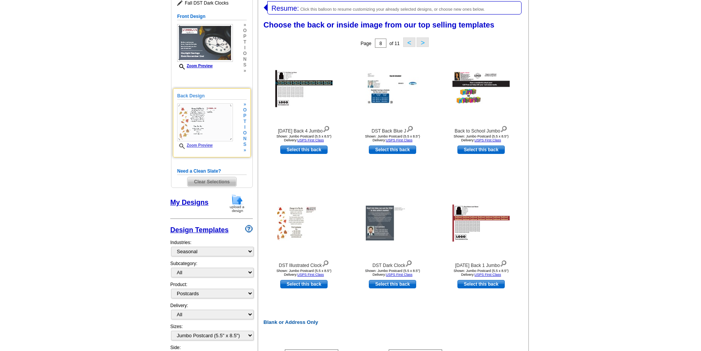
click at [213, 113] on img at bounding box center [205, 122] width 56 height 38
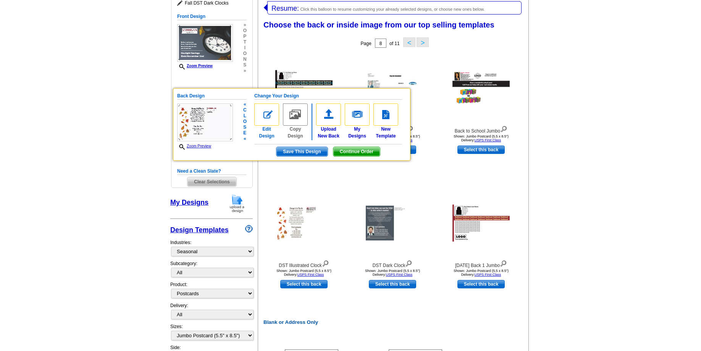
click at [268, 125] on img at bounding box center [266, 114] width 25 height 22
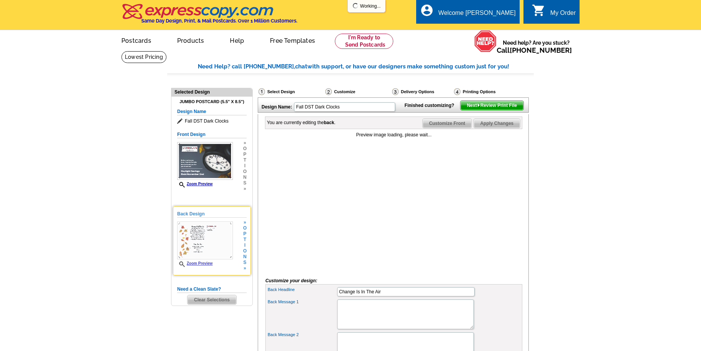
click at [220, 241] on img at bounding box center [205, 240] width 56 height 38
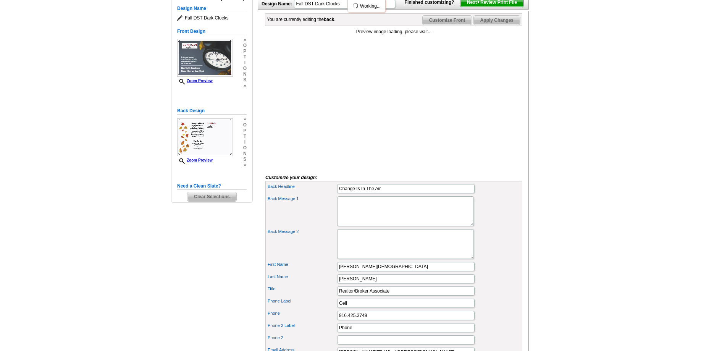
scroll to position [117, 0]
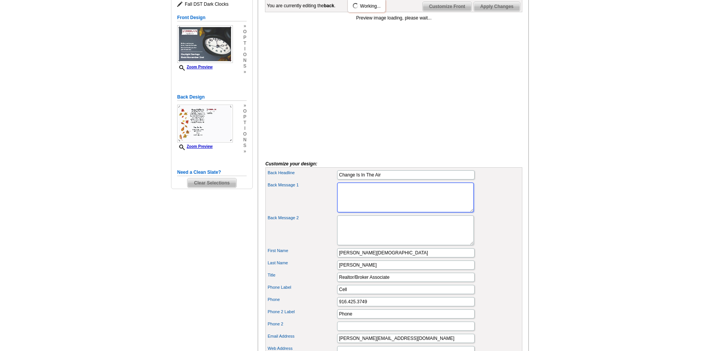
click at [353, 208] on textarea "Back Message 1" at bounding box center [405, 197] width 137 height 30
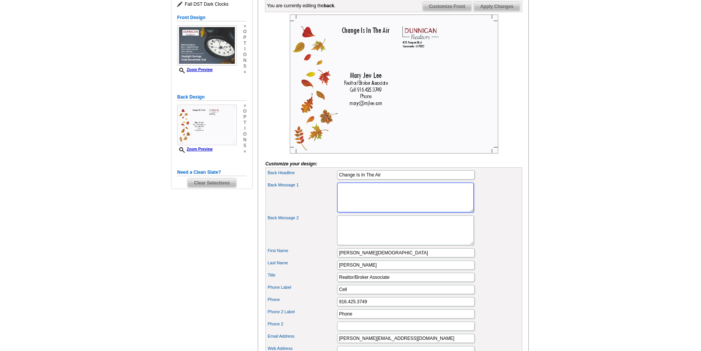
paste textarea "Change Is In The Air If you have considered selling your property, now is a gre…"
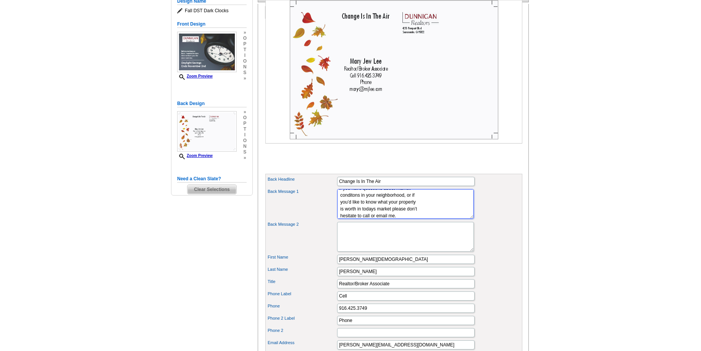
scroll to position [78, 0]
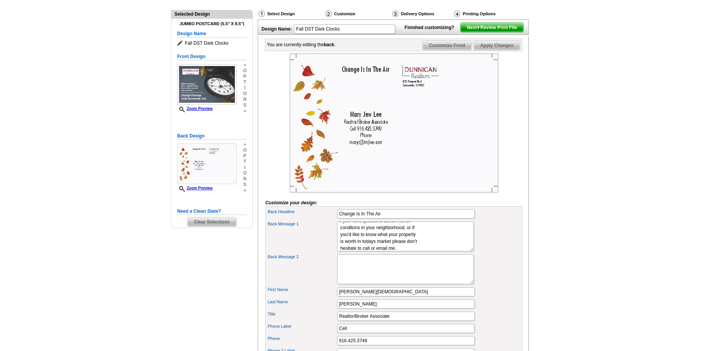
click at [438, 175] on img at bounding box center [394, 122] width 208 height 139
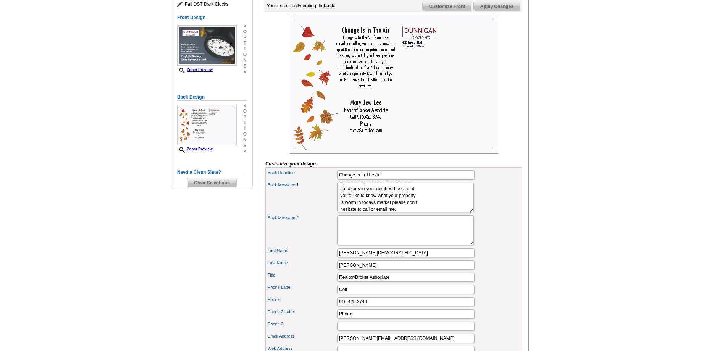
scroll to position [41, 0]
click at [402, 212] on textarea "Change Is In The Air If you have considered selling your property, now is a gre…" at bounding box center [405, 197] width 137 height 30
type textarea "Change Is In The Air If you have considered selling your property, now is a gre…"
click at [440, 91] on img at bounding box center [394, 84] width 208 height 139
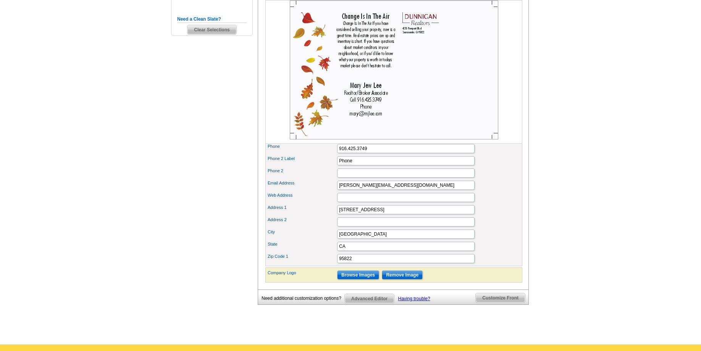
scroll to position [272, 0]
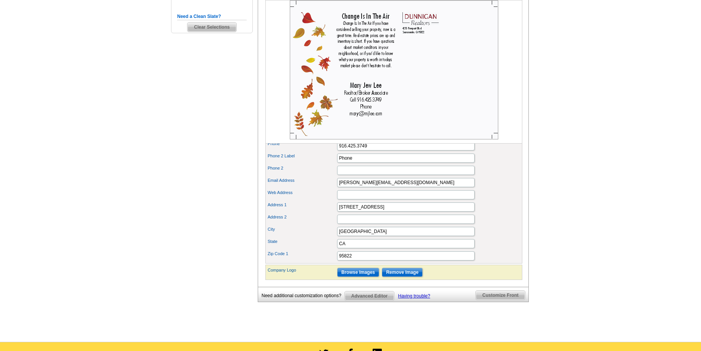
click at [367, 300] on span "Advanced Editor" at bounding box center [369, 295] width 49 height 9
